Goal: Task Accomplishment & Management: Use online tool/utility

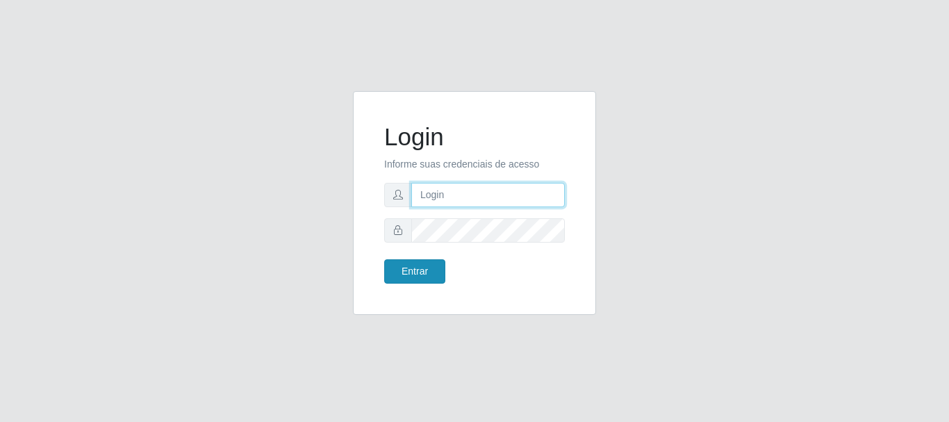
type input "elvis@casatudo"
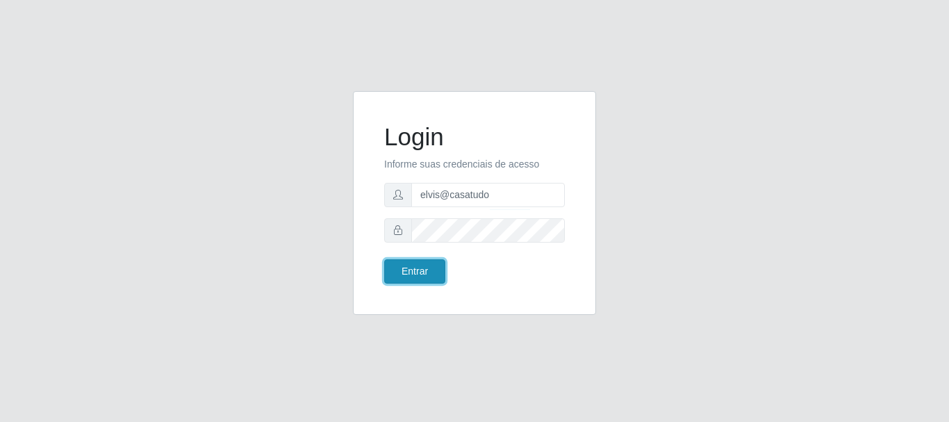
click at [399, 279] on button "Entrar" at bounding box center [414, 271] width 61 height 24
click at [413, 275] on button "Entrar" at bounding box center [414, 271] width 61 height 24
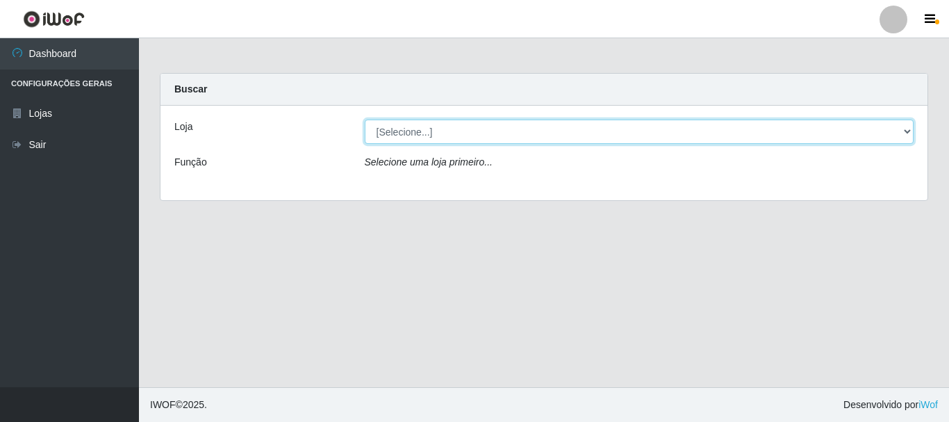
click at [481, 127] on select "[Selecione...] Casatudo BR" at bounding box center [639, 131] width 549 height 24
select select "197"
click at [365, 119] on select "[Selecione...] Casatudo BR" at bounding box center [639, 131] width 549 height 24
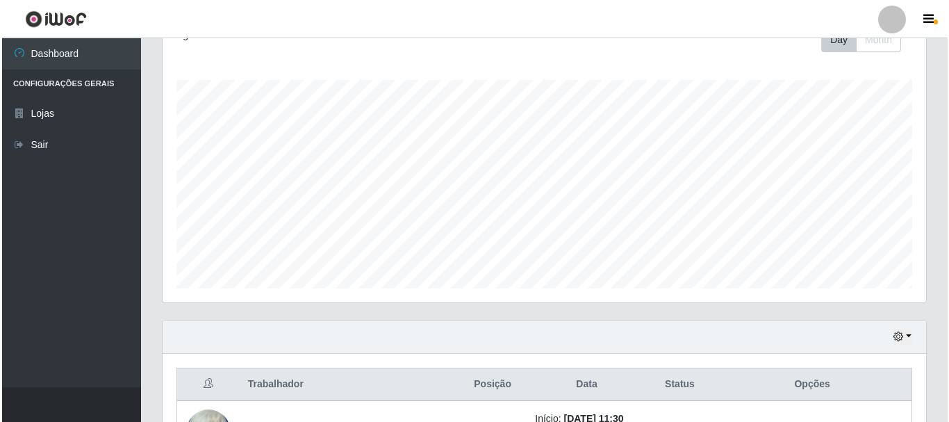
scroll to position [315, 0]
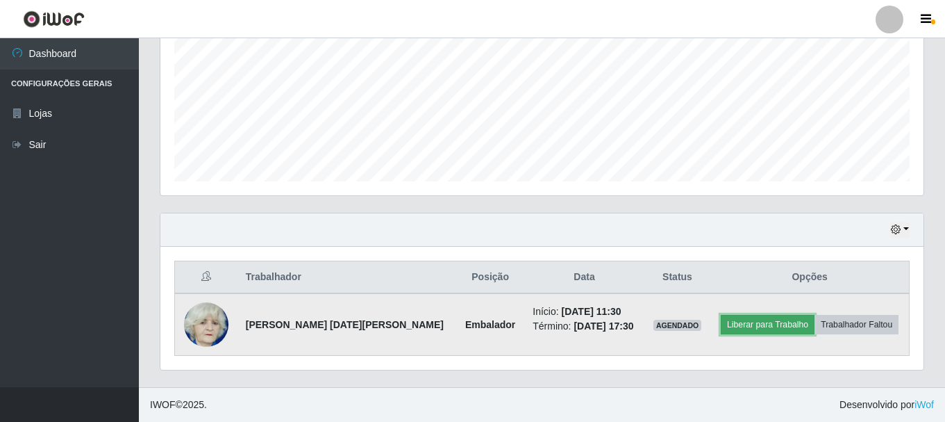
click at [741, 321] on button "Liberar para Trabalho" at bounding box center [768, 324] width 94 height 19
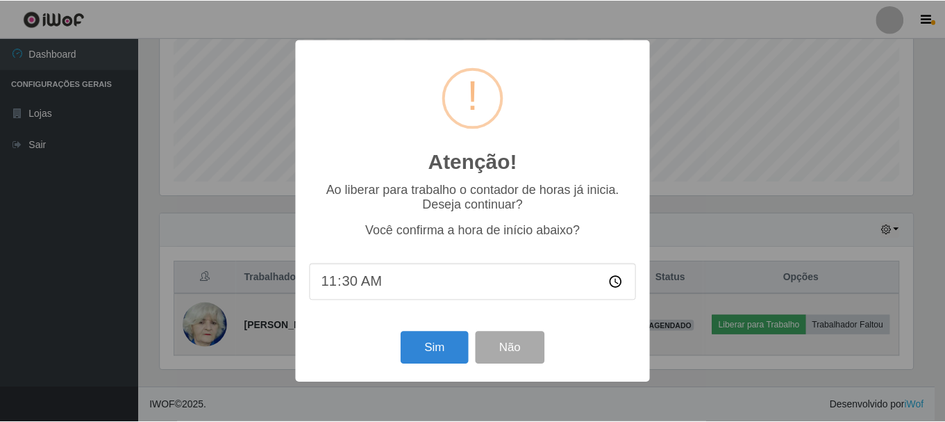
scroll to position [288, 756]
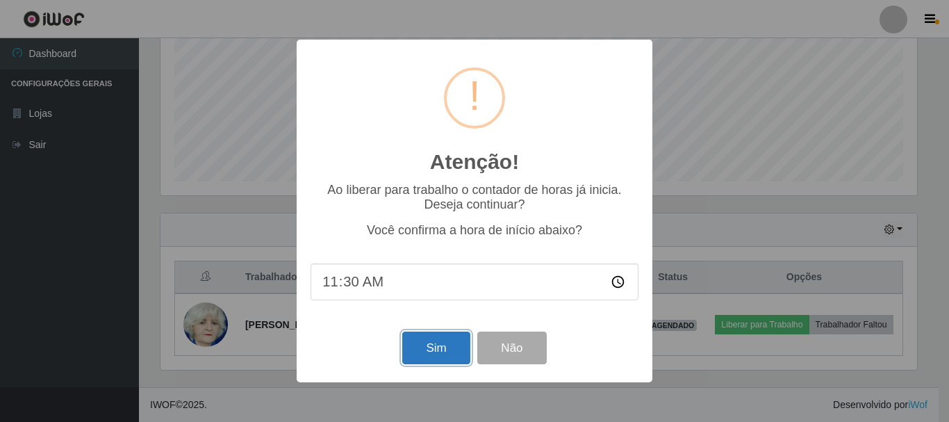
click at [424, 349] on button "Sim" at bounding box center [435, 347] width 67 height 33
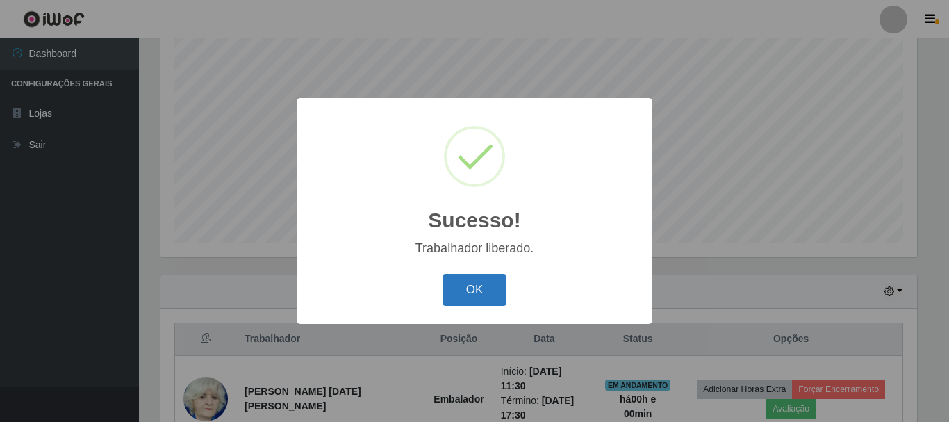
click at [465, 301] on button "OK" at bounding box center [474, 290] width 65 height 33
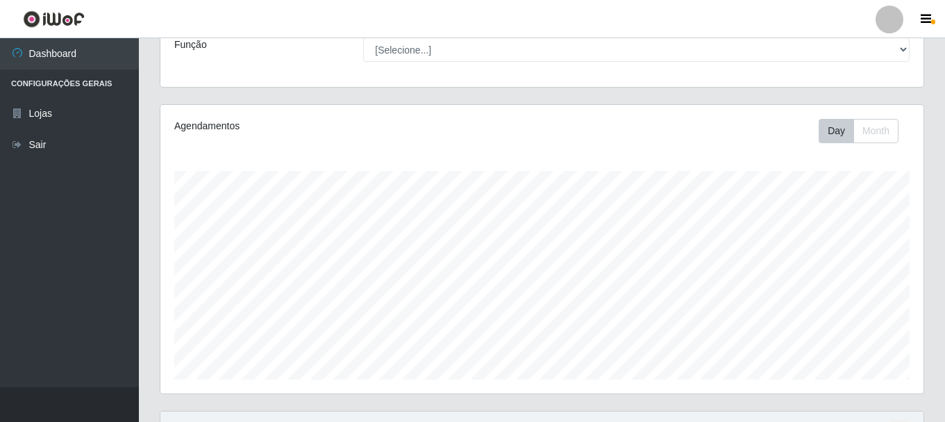
scroll to position [0, 0]
